Goal: Find specific page/section: Find specific page/section

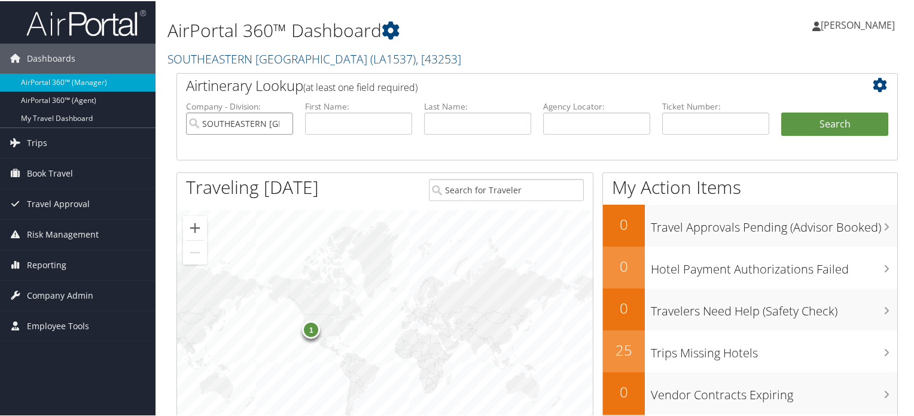
click at [285, 121] on input "SOUTHEASTERN [GEOGRAPHIC_DATA]" at bounding box center [239, 122] width 107 height 22
click at [65, 200] on span "Travel Approval" at bounding box center [58, 203] width 63 height 30
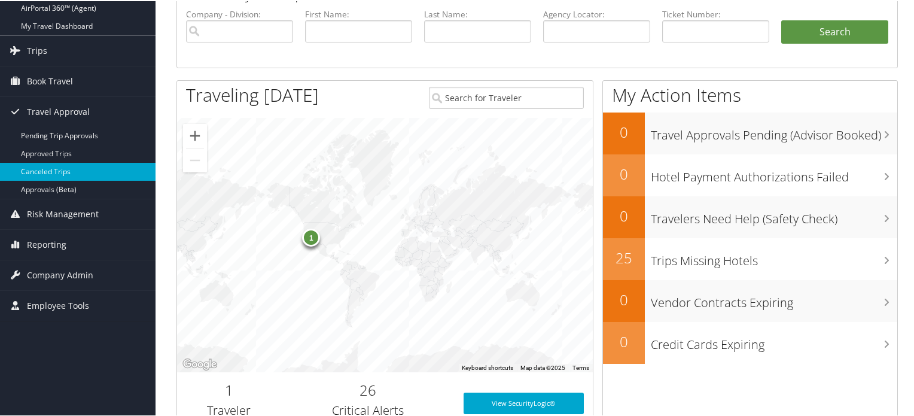
scroll to position [179, 0]
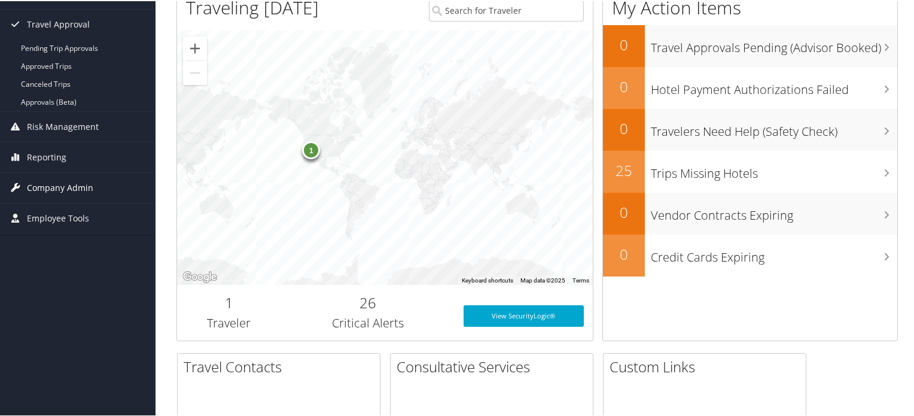
click at [51, 191] on span "Company Admin" at bounding box center [60, 187] width 66 height 30
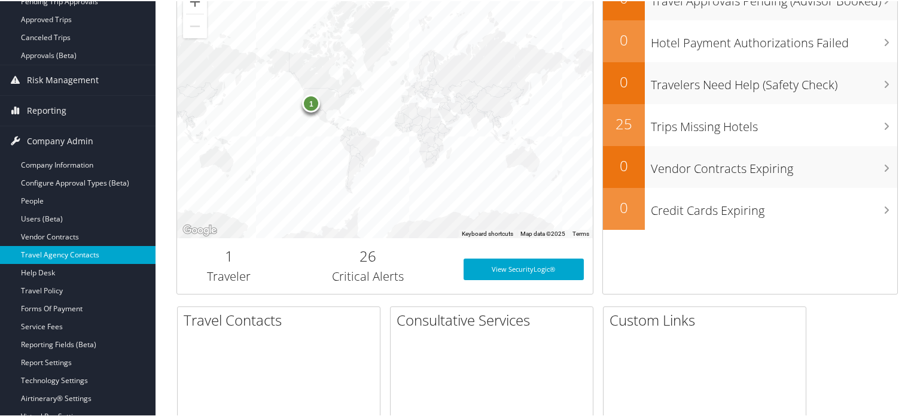
scroll to position [239, 0]
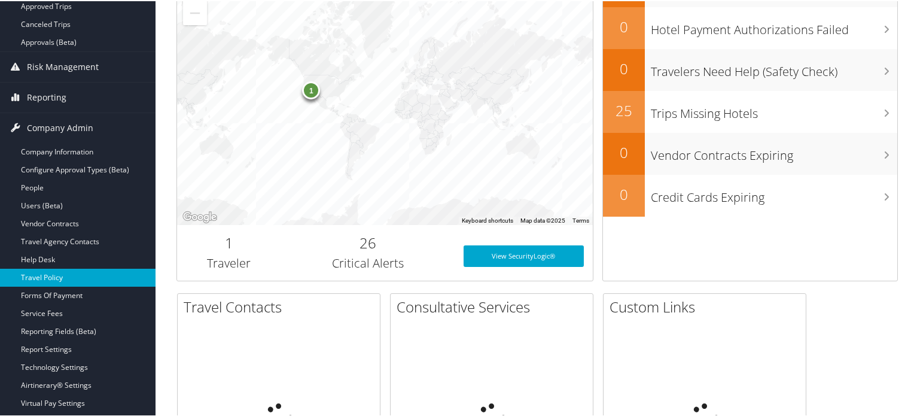
click at [41, 278] on link "Travel Policy" at bounding box center [77, 276] width 155 height 18
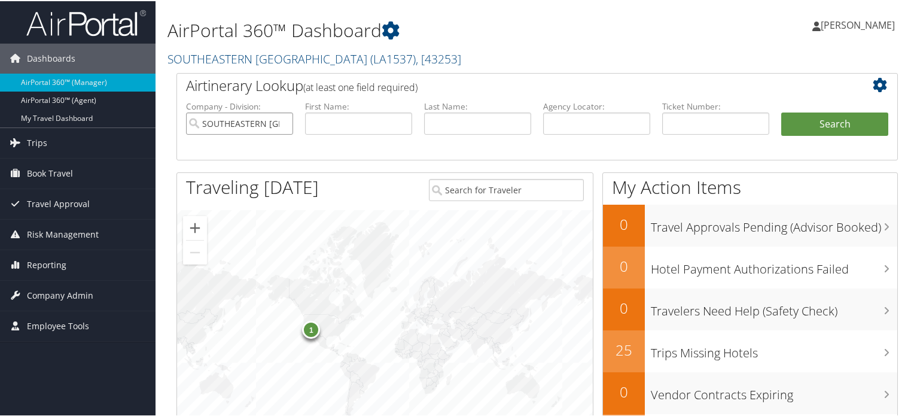
click at [281, 121] on input "SOUTHEASTERN [GEOGRAPHIC_DATA]" at bounding box center [239, 122] width 107 height 22
paste input "AnRo001!2025"
type input "AnRo001!2025"
click at [282, 121] on input "AnRo001!2025" at bounding box center [239, 122] width 107 height 22
paste input "[GEOGRAPHIC_DATA]"
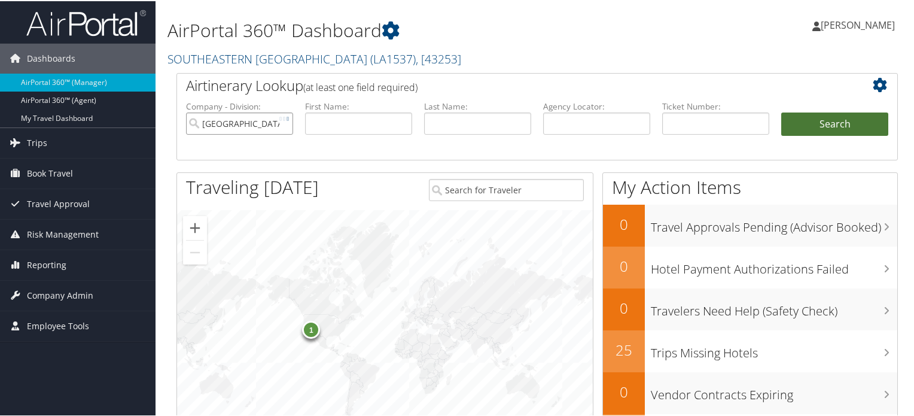
type input "[GEOGRAPHIC_DATA]"
click at [842, 126] on button "Search" at bounding box center [834, 123] width 107 height 24
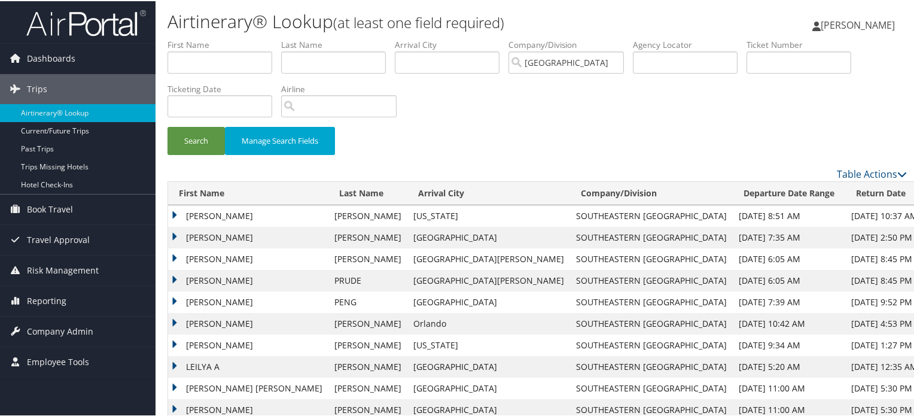
click at [71, 27] on img at bounding box center [86, 22] width 120 height 28
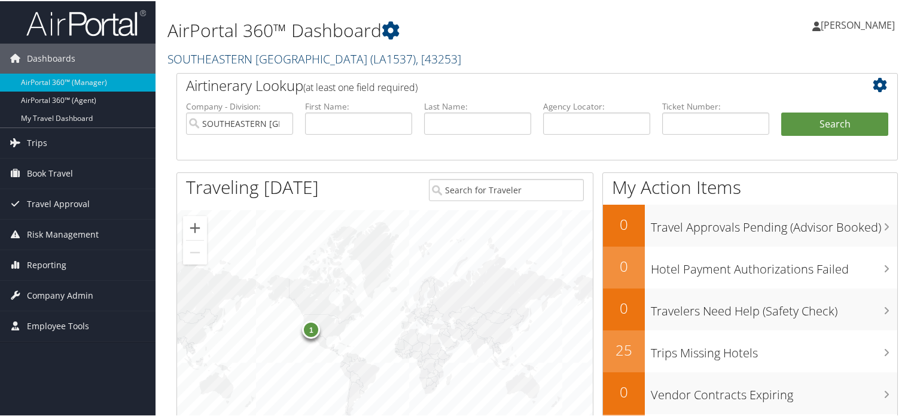
click at [279, 57] on link "SOUTHEASTERN LA UNIVERSITY ( LA1537 ) , [ 43253 ]" at bounding box center [314, 58] width 294 height 16
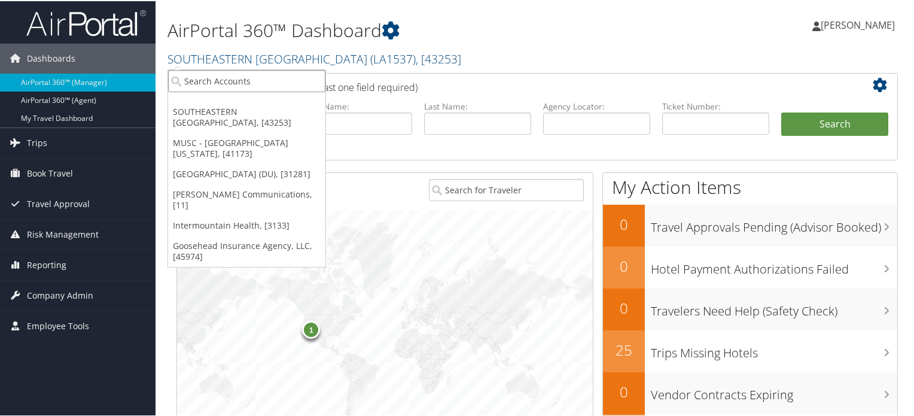
click at [206, 82] on input "search" at bounding box center [246, 80] width 157 height 22
type input "r"
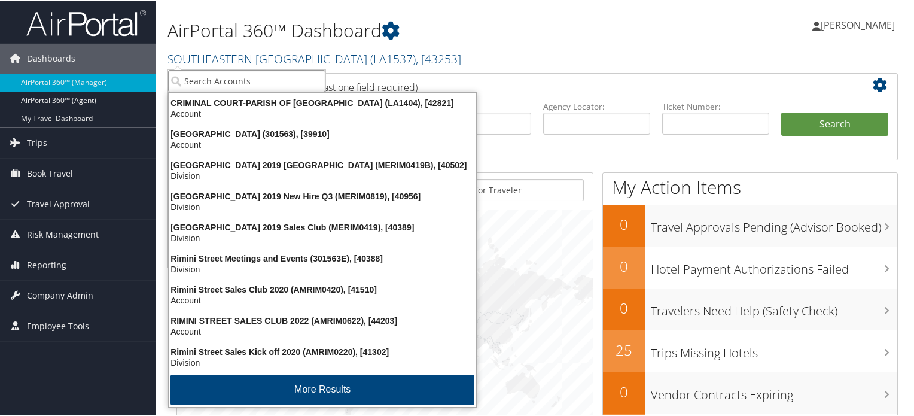
paste input "[GEOGRAPHIC_DATA]"
type input "[GEOGRAPHIC_DATA]"
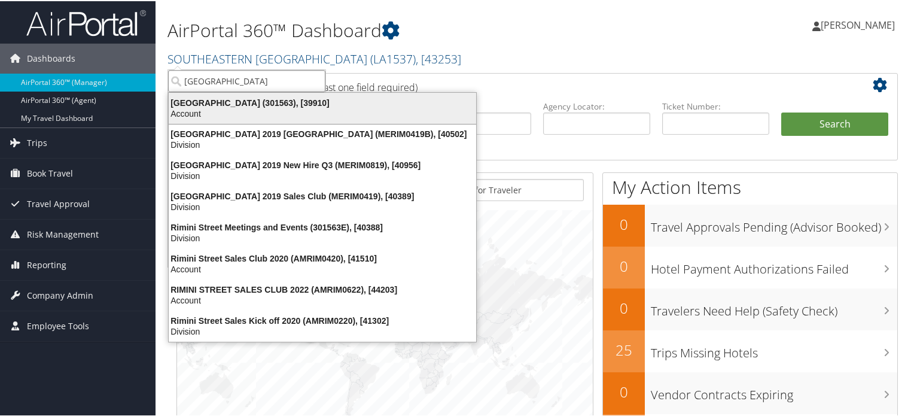
click at [258, 110] on div "Account" at bounding box center [322, 112] width 322 height 11
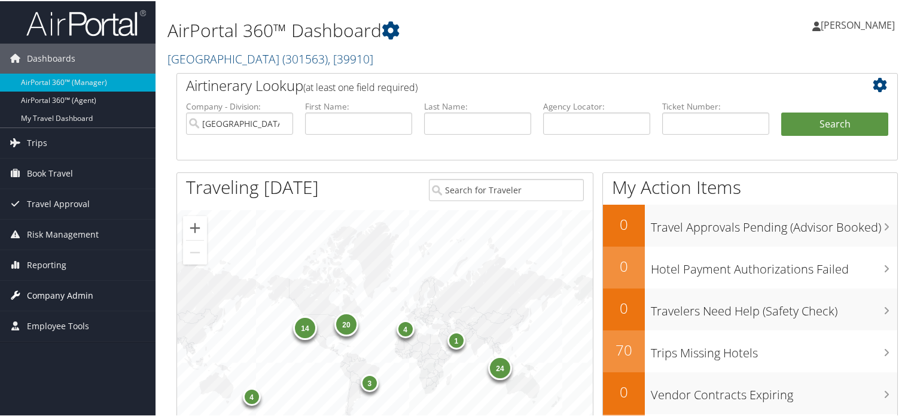
click at [72, 294] on span "Company Admin" at bounding box center [60, 294] width 66 height 30
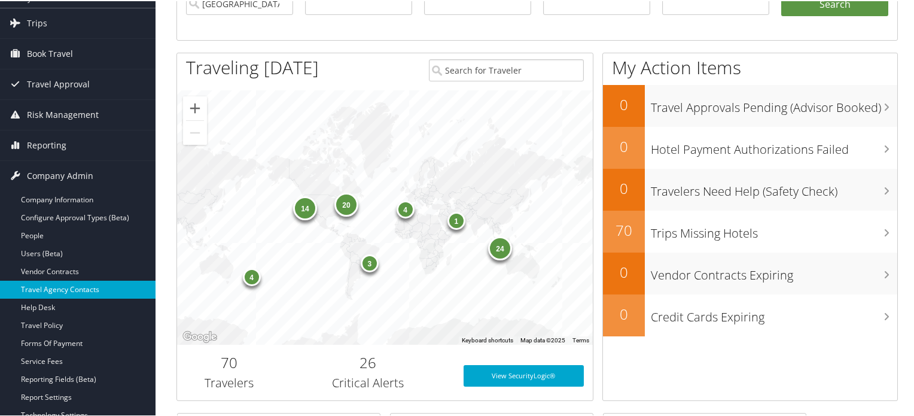
scroll to position [179, 0]
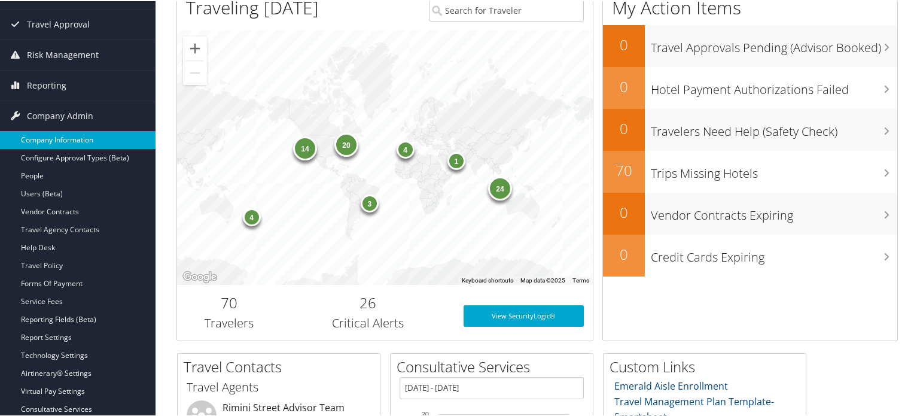
click at [70, 141] on link "Company Information" at bounding box center [77, 139] width 155 height 18
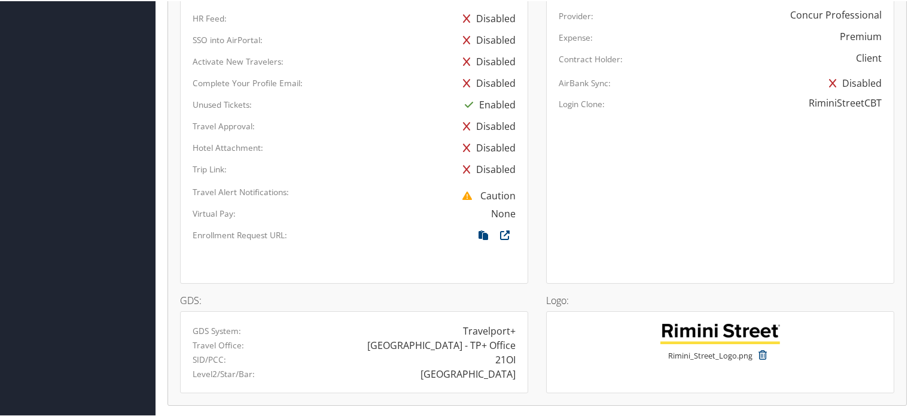
scroll to position [837, 0]
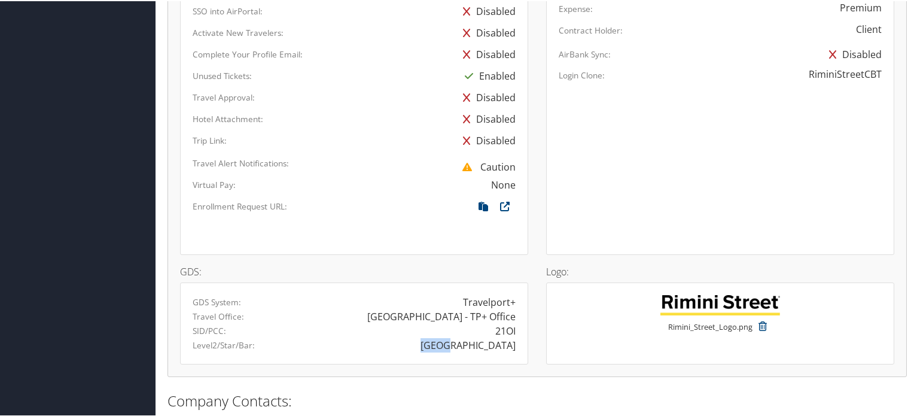
drag, startPoint x: 511, startPoint y: 327, endPoint x: 475, endPoint y: 330, distance: 36.6
click at [475, 337] on div "[GEOGRAPHIC_DATA]" at bounding box center [439, 344] width 170 height 14
drag, startPoint x: 517, startPoint y: 328, endPoint x: 490, endPoint y: 332, distance: 27.1
click at [490, 337] on div "[GEOGRAPHIC_DATA]" at bounding box center [439, 344] width 170 height 14
drag, startPoint x: 511, startPoint y: 313, endPoint x: 492, endPoint y: 313, distance: 18.5
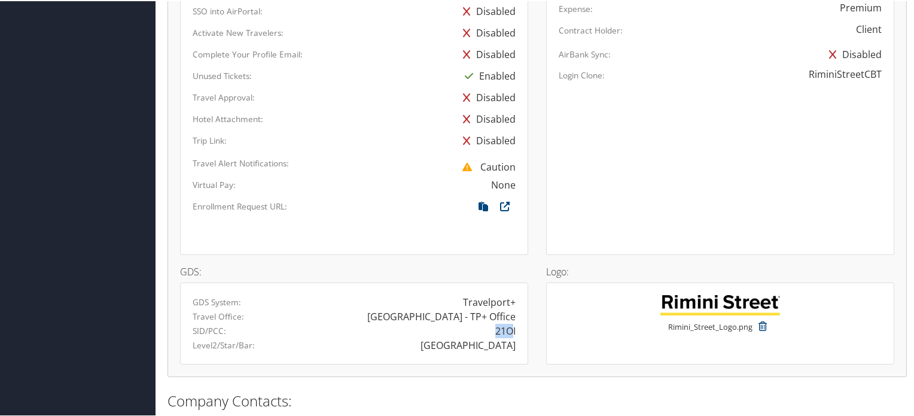
click at [495, 322] on div "21OI" at bounding box center [505, 329] width 20 height 14
click at [513, 322] on div "21OI" at bounding box center [439, 329] width 170 height 14
drag, startPoint x: 514, startPoint y: 315, endPoint x: 502, endPoint y: 315, distance: 12.6
click at [502, 322] on div "21OI" at bounding box center [439, 329] width 170 height 14
click at [495, 322] on div "21OI" at bounding box center [505, 329] width 20 height 14
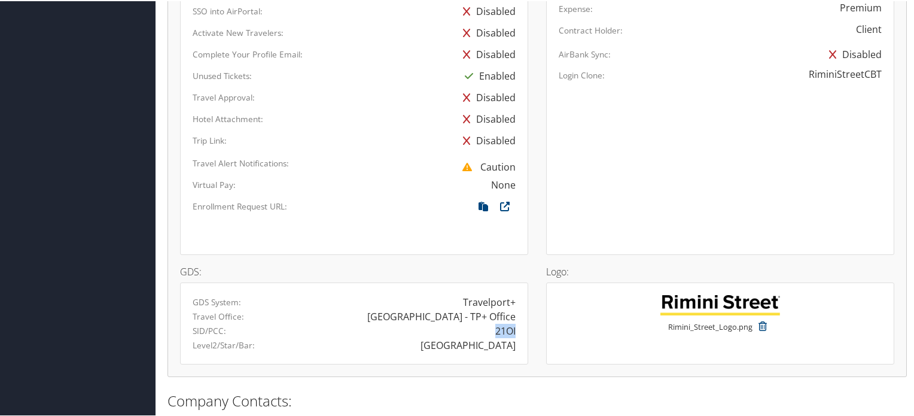
click at [495, 322] on div "21OI" at bounding box center [505, 329] width 20 height 14
